Goal: Task Accomplishment & Management: Manage account settings

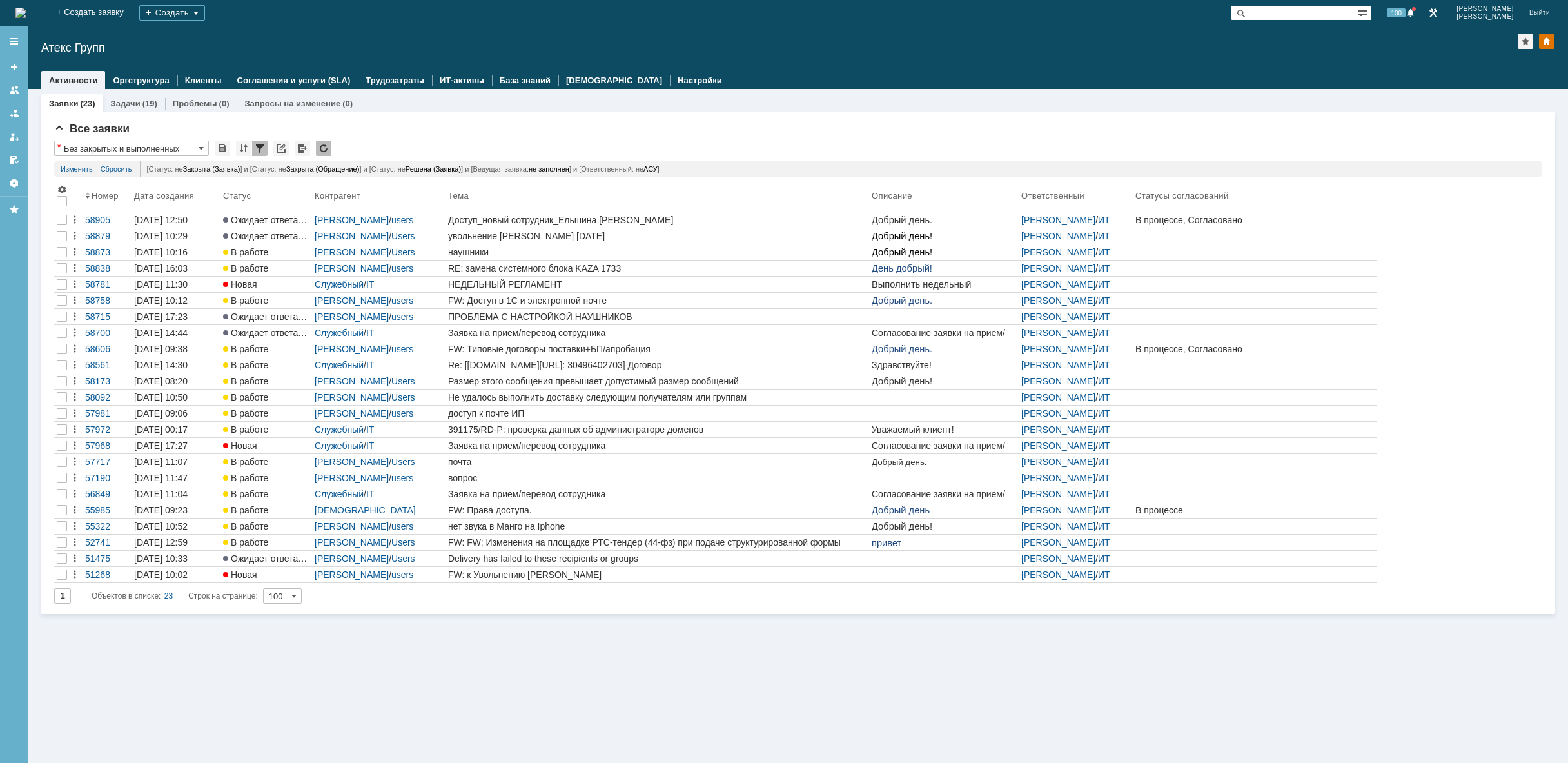
click at [385, 666] on div "Заявки (23) Задачи (19) Проблемы (0) Запросы на изменение (0) Все заявки * Без …" at bounding box center [798, 426] width 1540 height 674
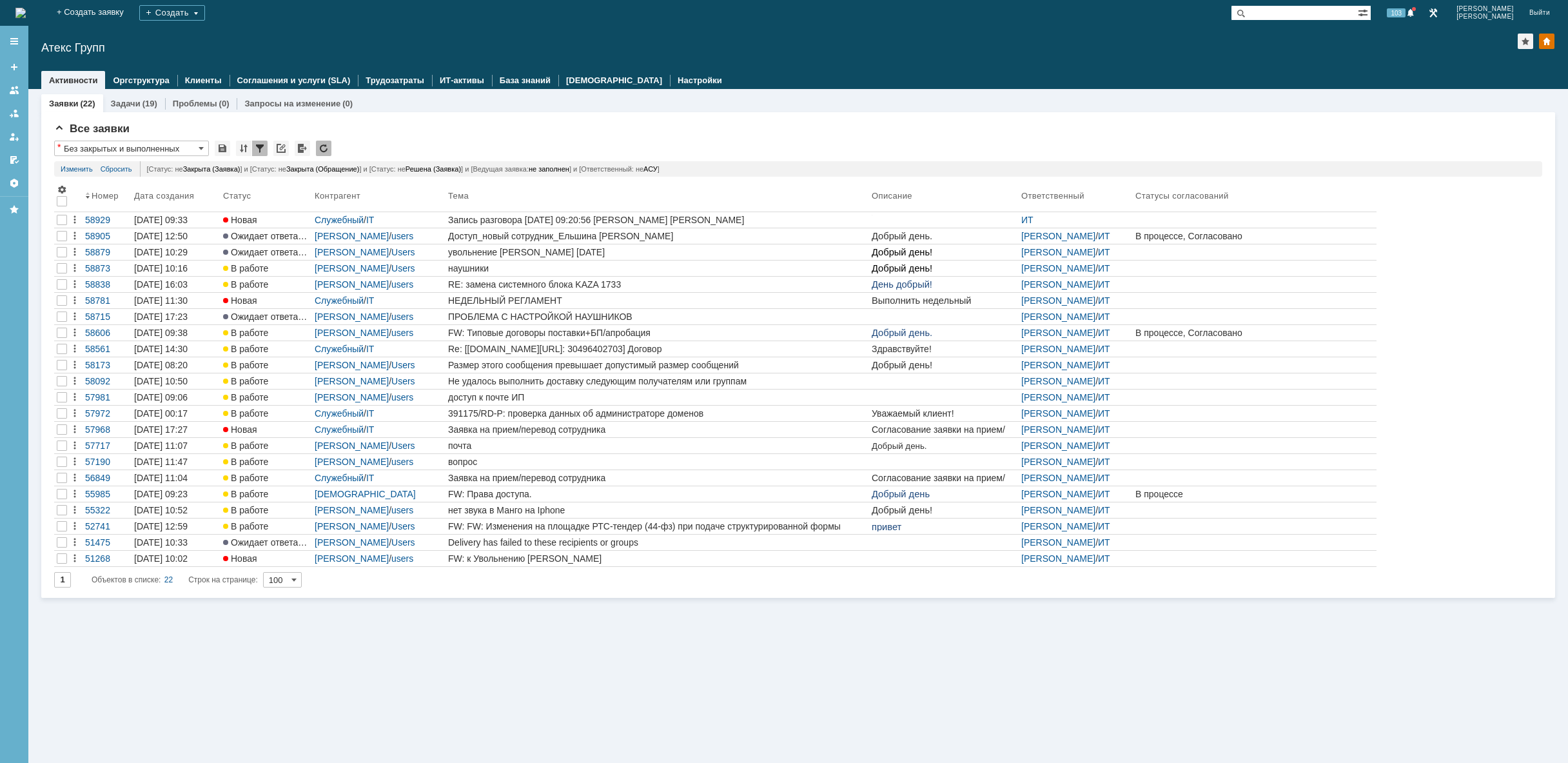
click at [477, 654] on div "Заявки (22) Задачи (19) Проблемы (0) Запросы на изменение (0) Все заявки * Без …" at bounding box center [798, 426] width 1540 height 674
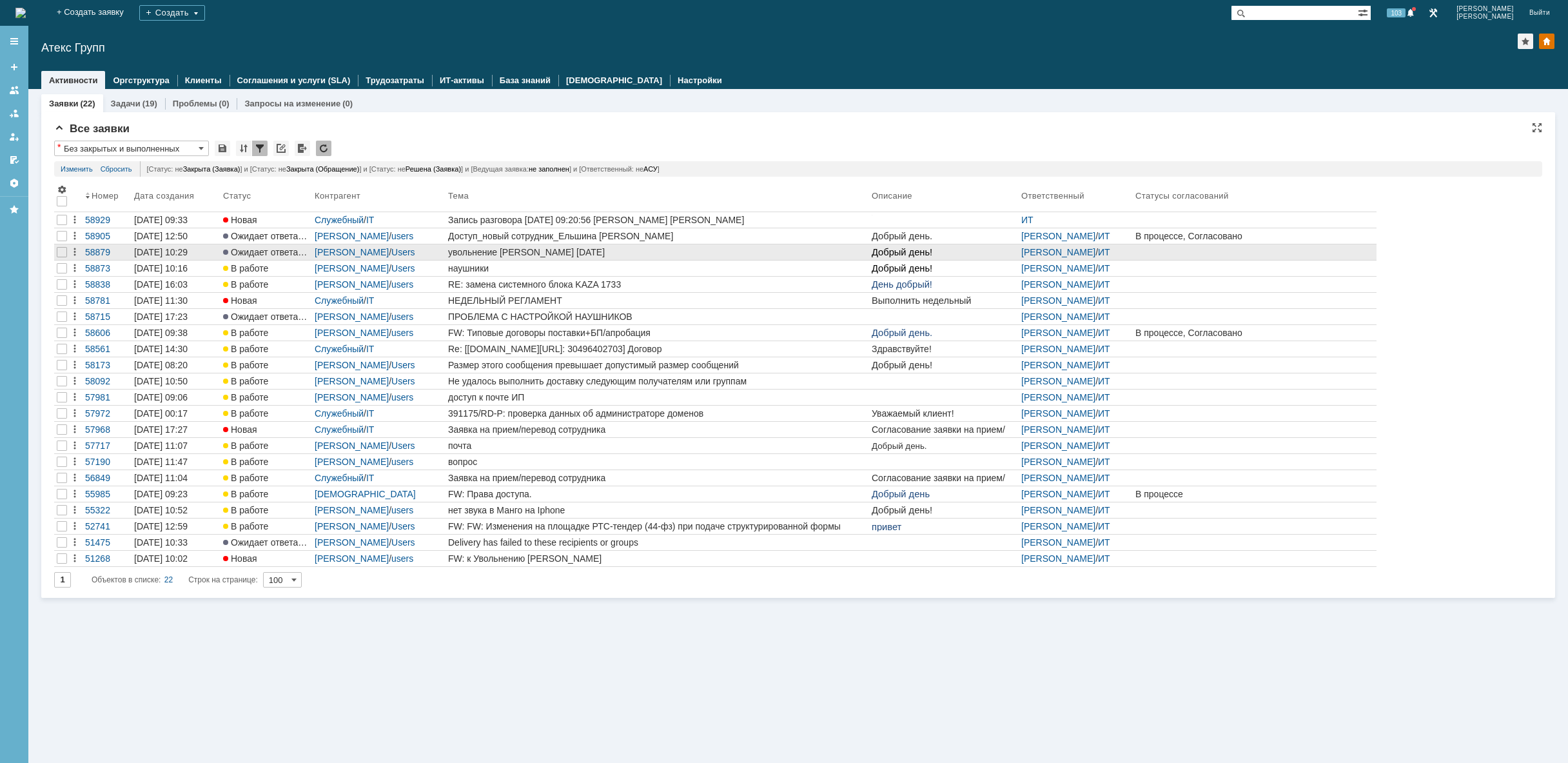
click at [599, 247] on div "увольнение [PERSON_NAME] [DATE]" at bounding box center [657, 252] width 419 height 11
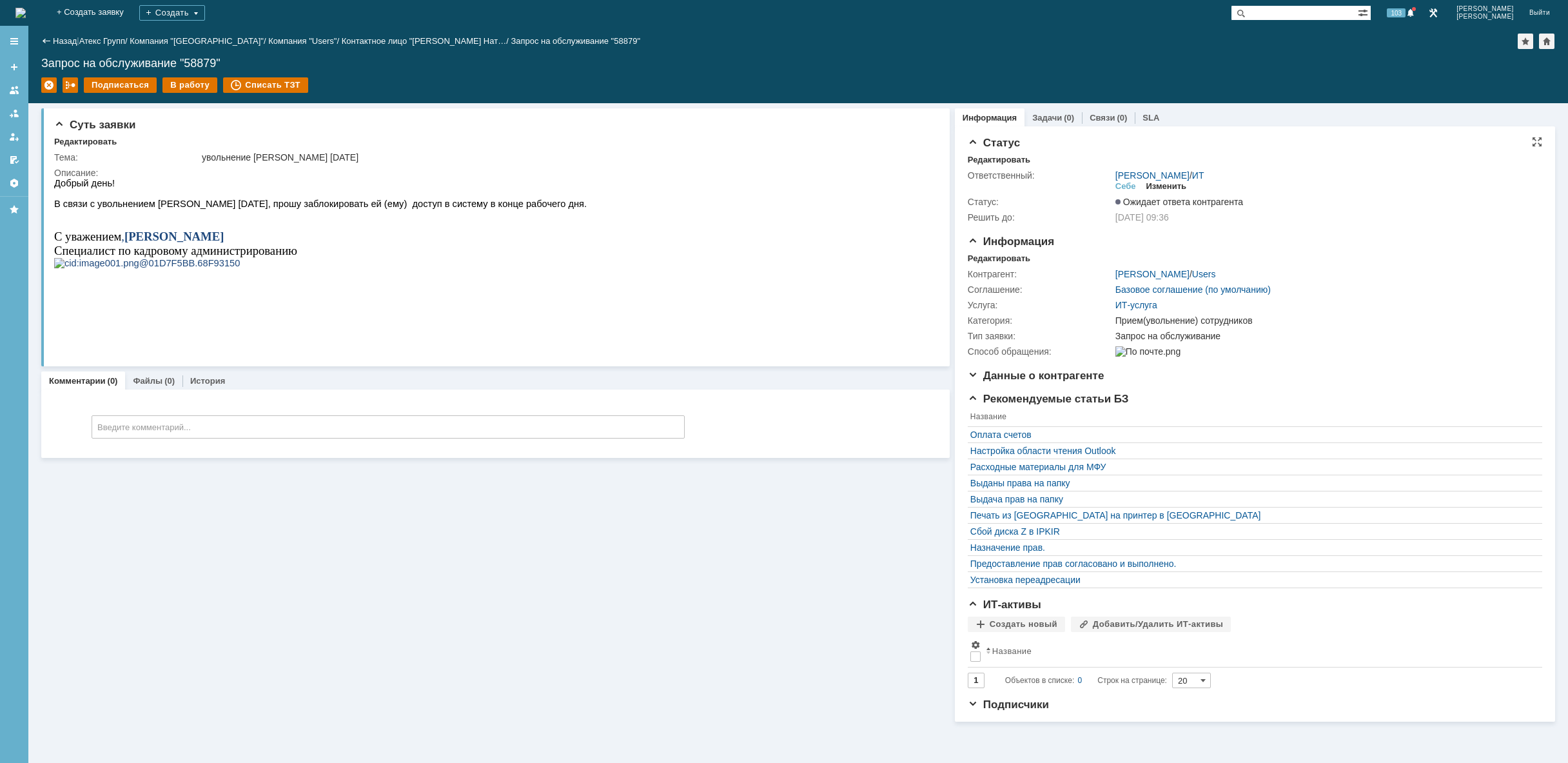
click at [1171, 185] on div "Изменить" at bounding box center [1166, 187] width 40 height 11
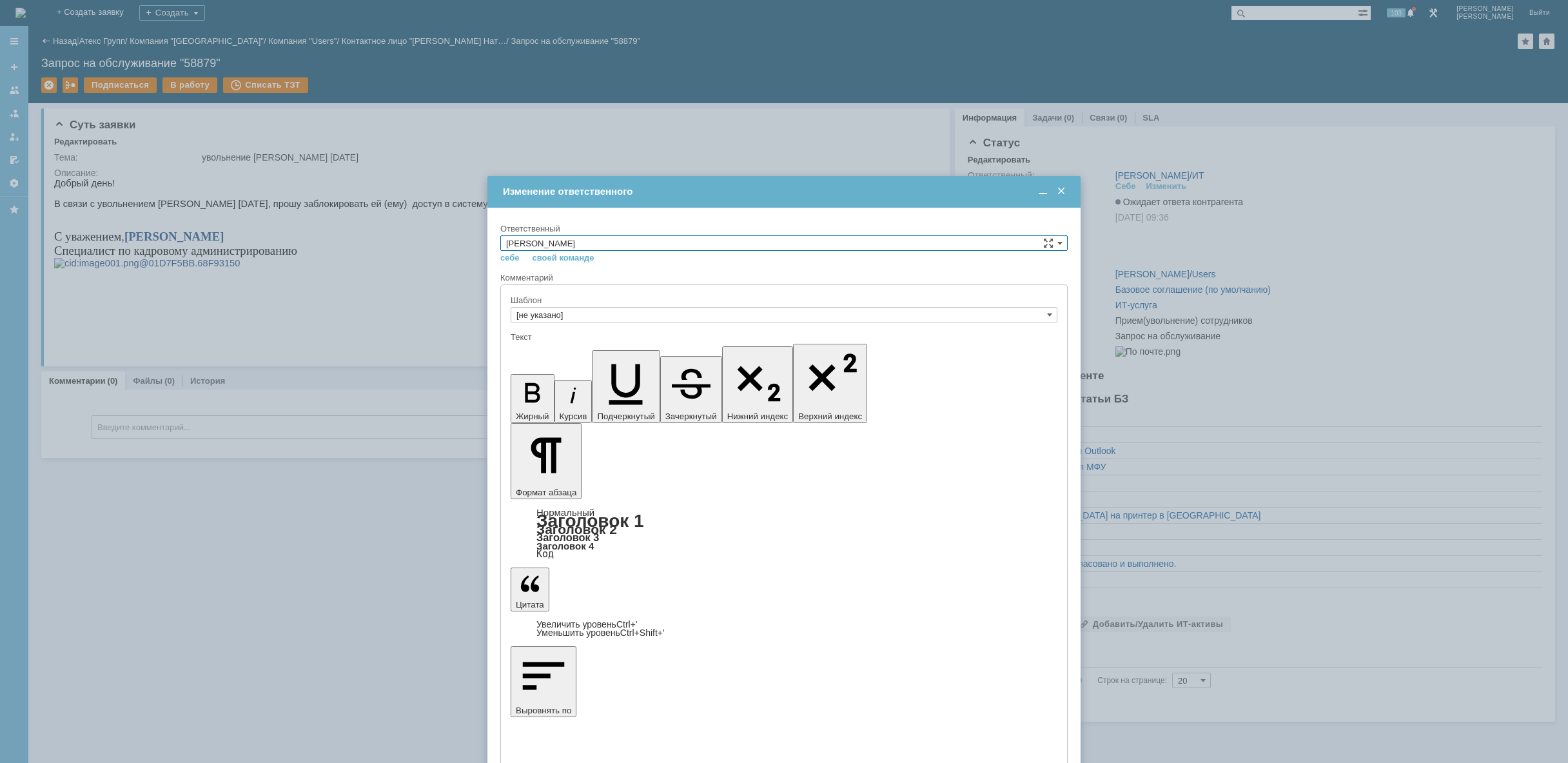
click at [983, 243] on input "[PERSON_NAME]" at bounding box center [784, 243] width 568 height 15
click at [655, 347] on span "АСУ" at bounding box center [783, 350] width 556 height 11
type input "АСУ"
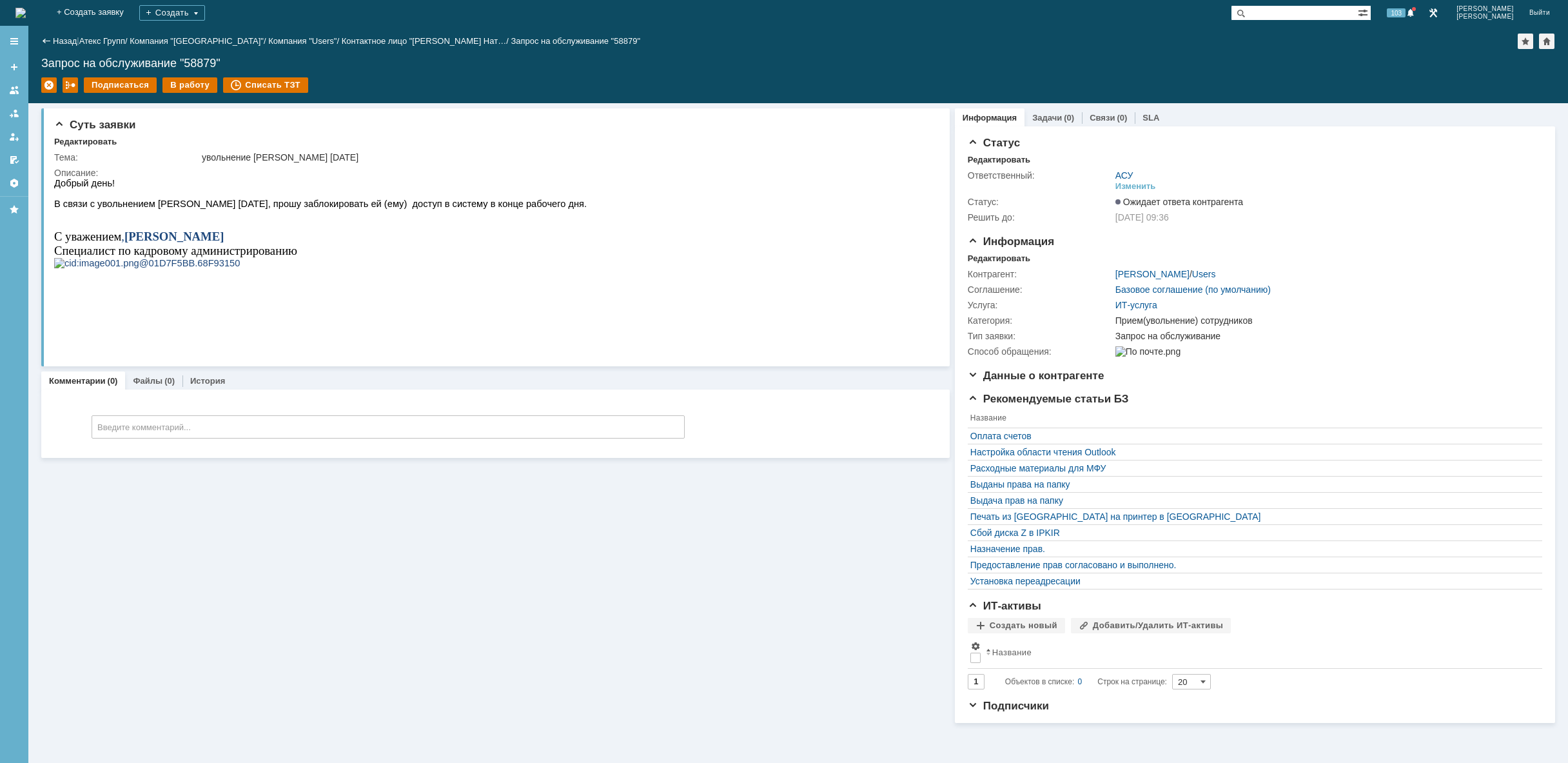
click at [26, 8] on img at bounding box center [21, 13] width 11 height 11
